Goal: Communication & Community: Ask a question

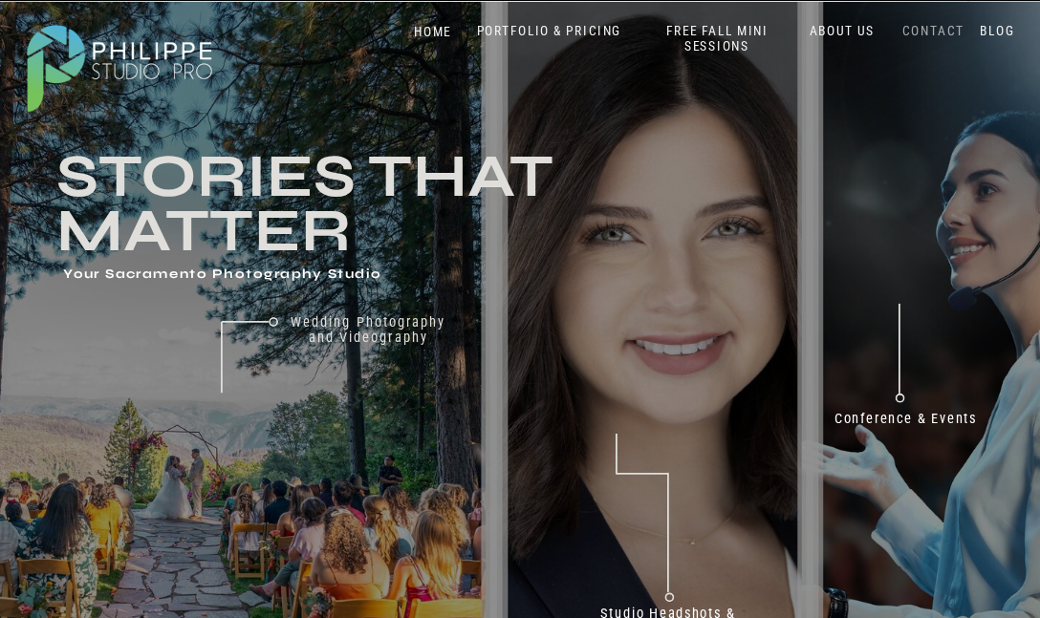
click at [947, 31] on nav "CONTACT" at bounding box center [933, 31] width 71 height 16
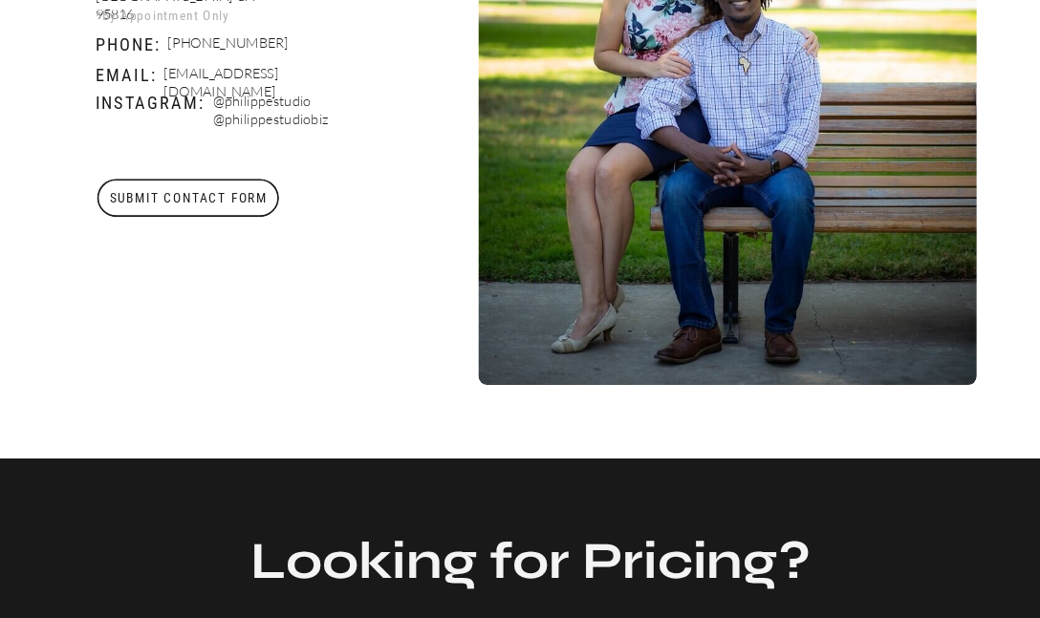
click at [151, 203] on h3 "Submit Contact Form" at bounding box center [189, 198] width 184 height 38
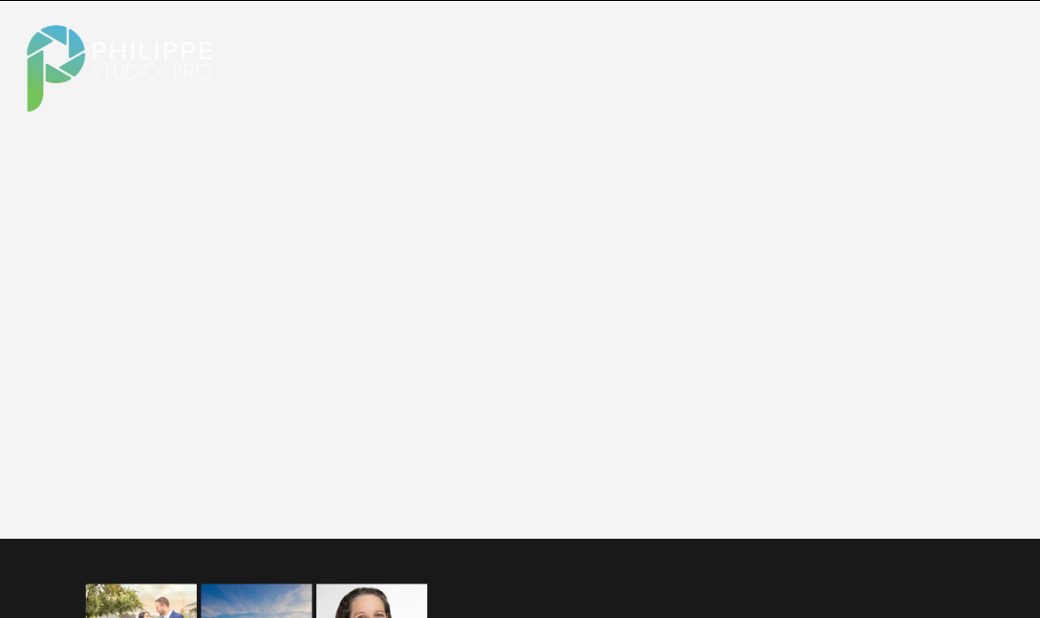
scroll to position [1978, 0]
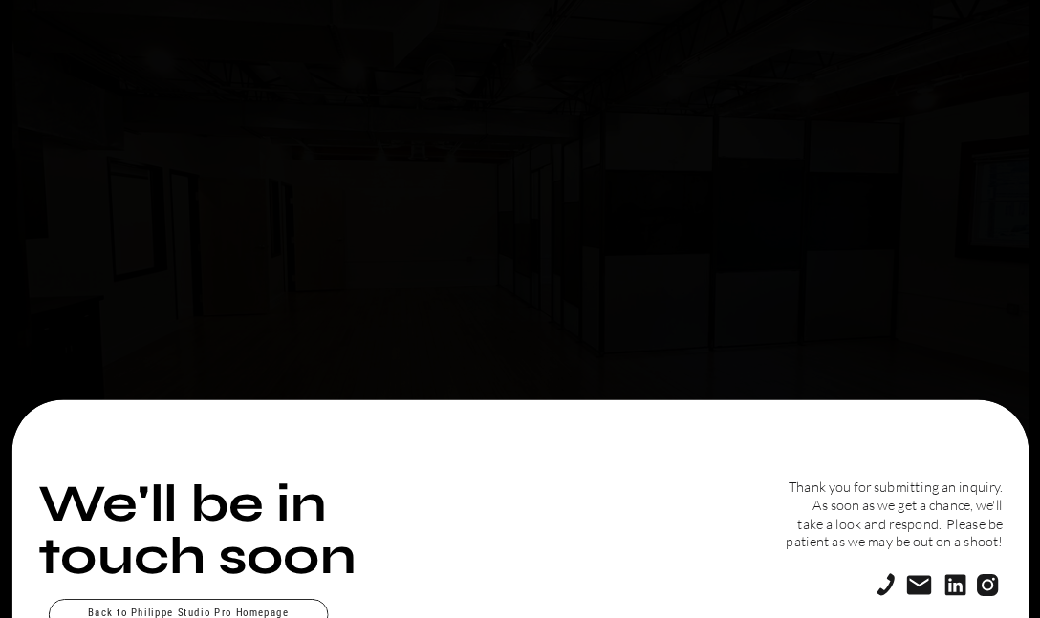
scroll to position [90, 0]
